Goal: Task Accomplishment & Management: Use online tool/utility

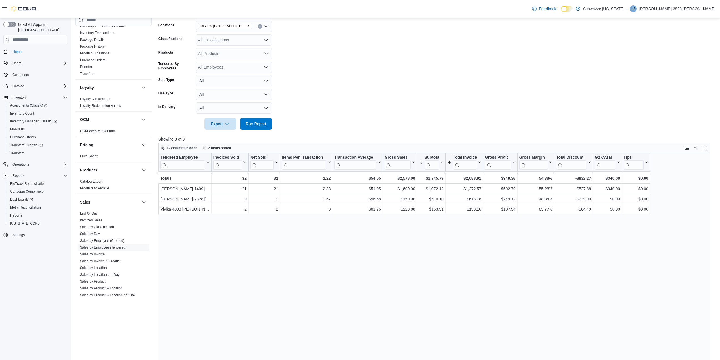
scroll to position [23, 0]
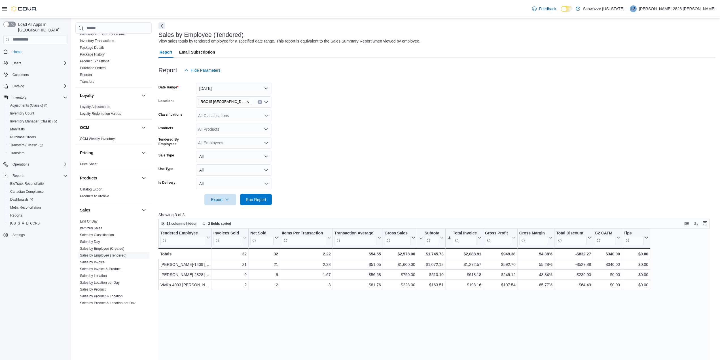
click at [245, 193] on div at bounding box center [437, 191] width 557 height 5
click at [255, 200] on span "Run Report" at bounding box center [256, 200] width 20 height 6
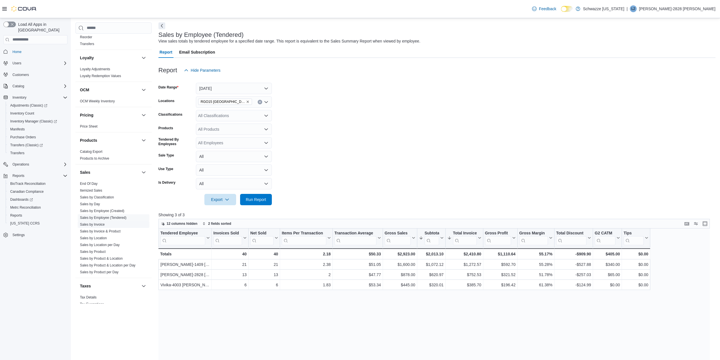
click at [98, 226] on link "Sales by Invoice" at bounding box center [92, 225] width 25 height 4
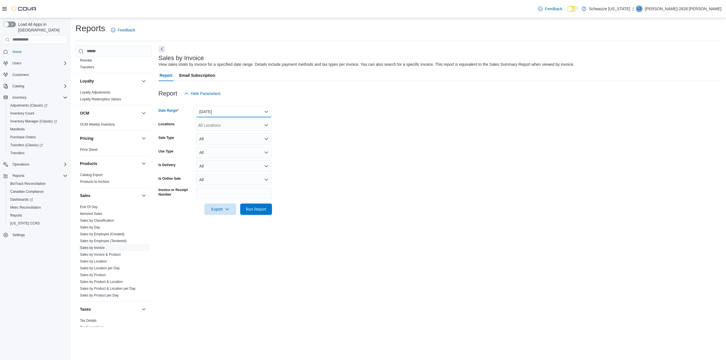
click at [205, 110] on button "[DATE]" at bounding box center [234, 111] width 76 height 11
click at [211, 133] on span "[DATE]" at bounding box center [237, 134] width 65 height 7
click at [204, 127] on div "All Locations" at bounding box center [234, 125] width 76 height 11
type input "**"
click at [220, 144] on span "RGO15 [GEOGRAPHIC_DATA]" at bounding box center [239, 143] width 56 height 6
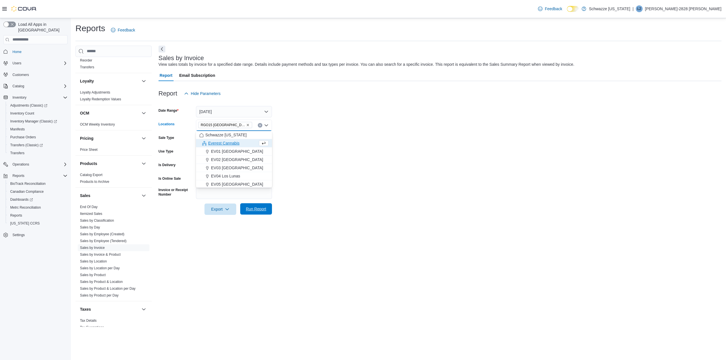
click at [256, 211] on span "Run Report" at bounding box center [256, 209] width 20 height 6
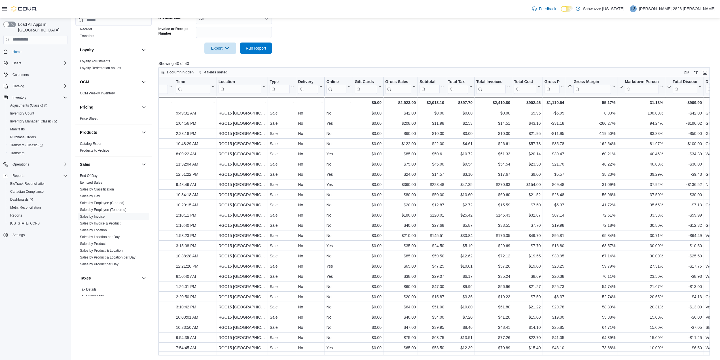
scroll to position [0, 135]
